Goal: Task Accomplishment & Management: Manage account settings

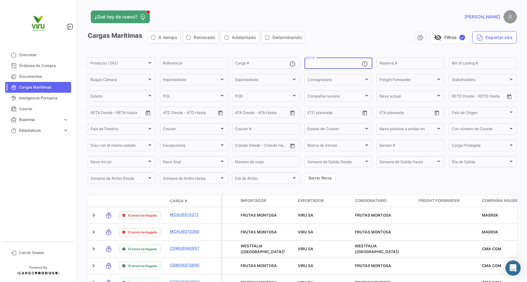
click at [328, 64] on input "OC #" at bounding box center [334, 64] width 55 height 4
paste input "20072942,20075834,20076103,20078704,20078706,20078707,20075674,20075903,2007590…"
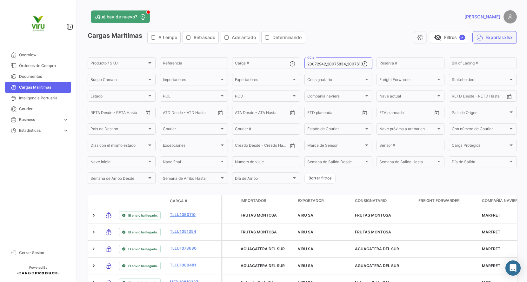
click at [477, 40] on icon "button" at bounding box center [479, 37] width 6 height 6
click at [353, 62] on input "20072942,20075834,20076103,20078704,20078706,20078707,20075674,20075903,2007590…" at bounding box center [334, 64] width 55 height 4
type input ",,,,,,,,,,,,,,,,,,,,,,,,,,,,,,,,,,,,,,,,,,,,,,,,,,,,,,,,,,,,,,,,,,,,,,,,,,,,,,,…"
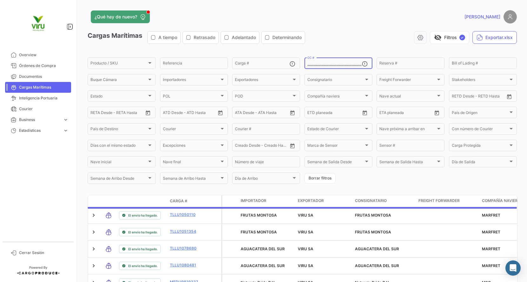
click at [353, 62] on input ",,,,,,,,,,,,,,,,,,,,,,,,,,,,,,,,,,,,,,,,,,,,,,,,,,,,,,,,,,,,,,,,,,,,,,,,,,,,,,,…" at bounding box center [334, 64] width 55 height 4
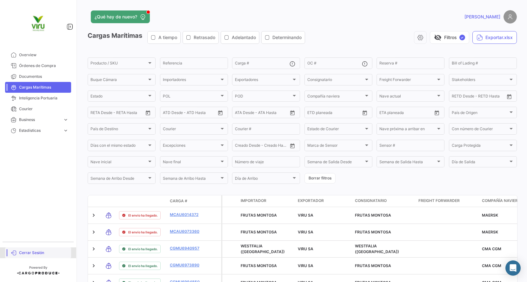
click at [40, 252] on span "Cerrar Sesión" at bounding box center [43, 253] width 49 height 6
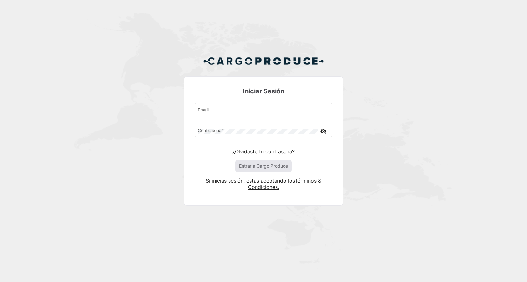
type input "[EMAIL_ADDRESS][DOMAIN_NAME]"
